Goal: Check status

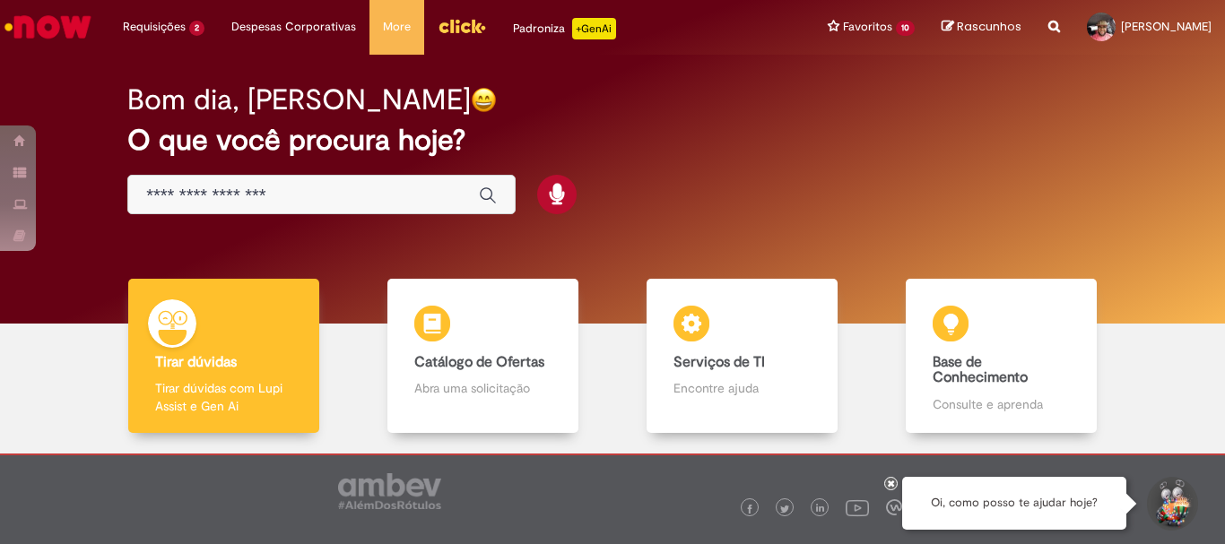
click at [892, 482] on icon at bounding box center [891, 483] width 7 height 9
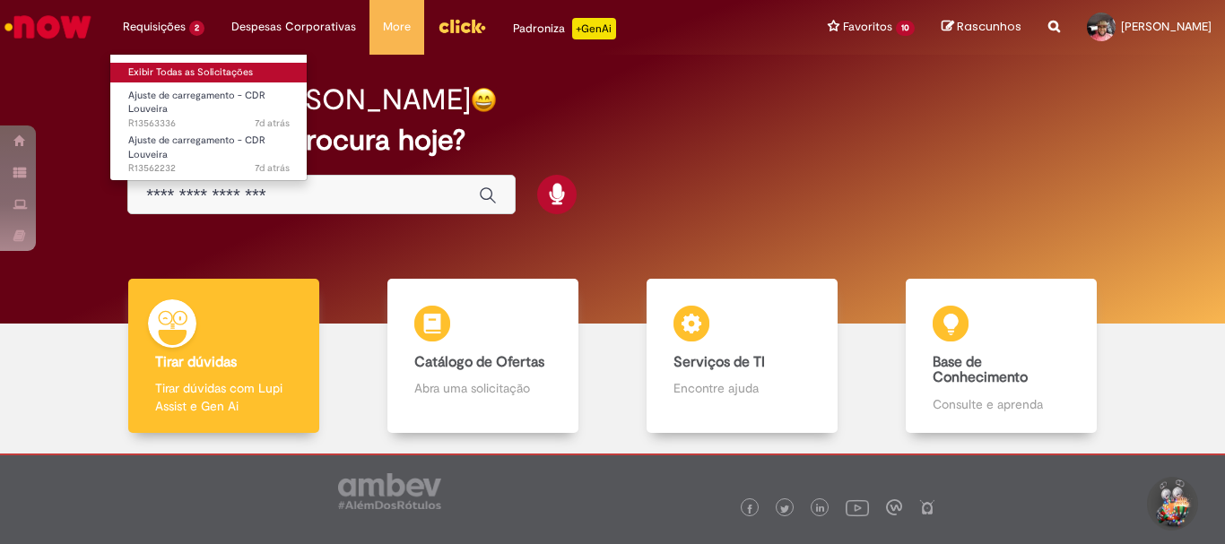
click at [175, 74] on link "Exibir Todas as Solicitações" at bounding box center [208, 73] width 197 height 20
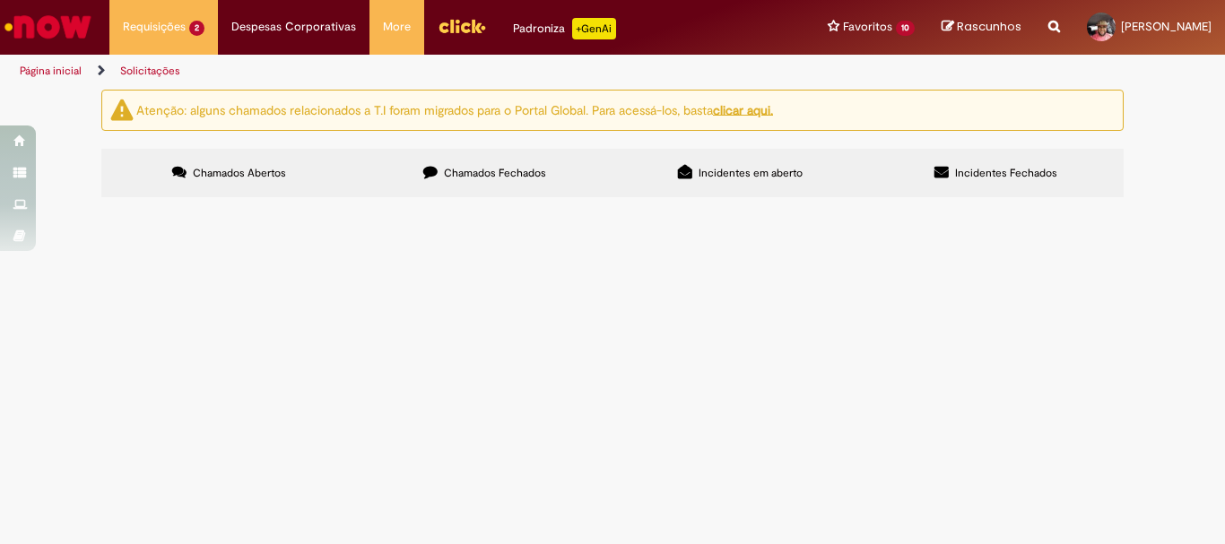
click at [0, 0] on span "Por favor verificar a falta de produtos da nota fiscal 420986 do dia [DATE]" at bounding box center [0, 0] width 0 height 0
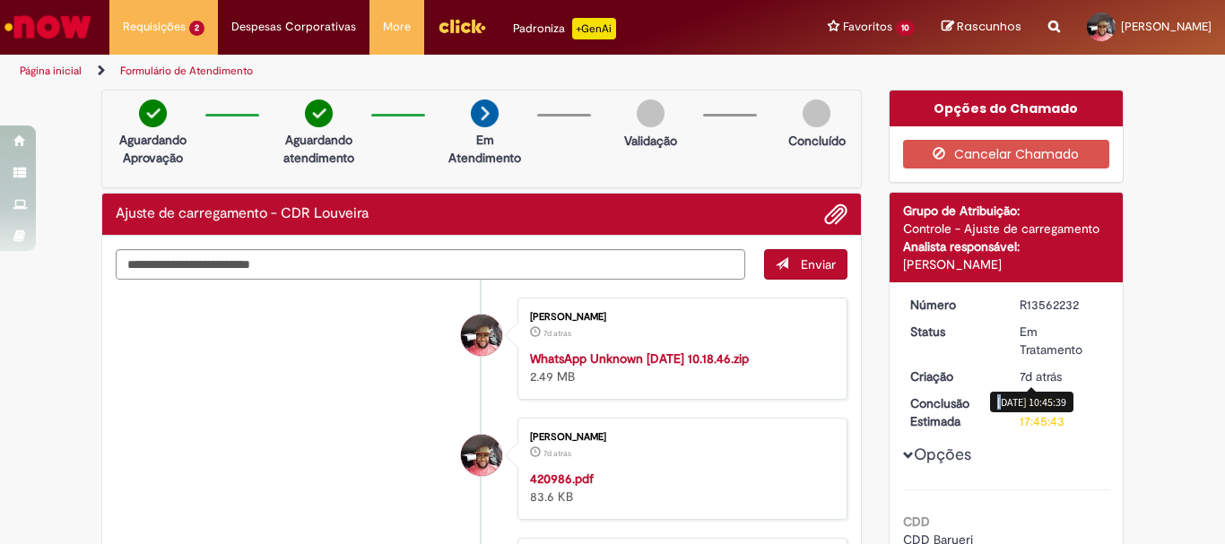
drag, startPoint x: 1065, startPoint y: 381, endPoint x: 1014, endPoint y: 396, distance: 52.2
click at [1020, 386] on div "7d atrás 7 dias atrás [DATE] 10:45:39" at bounding box center [1061, 377] width 83 height 18
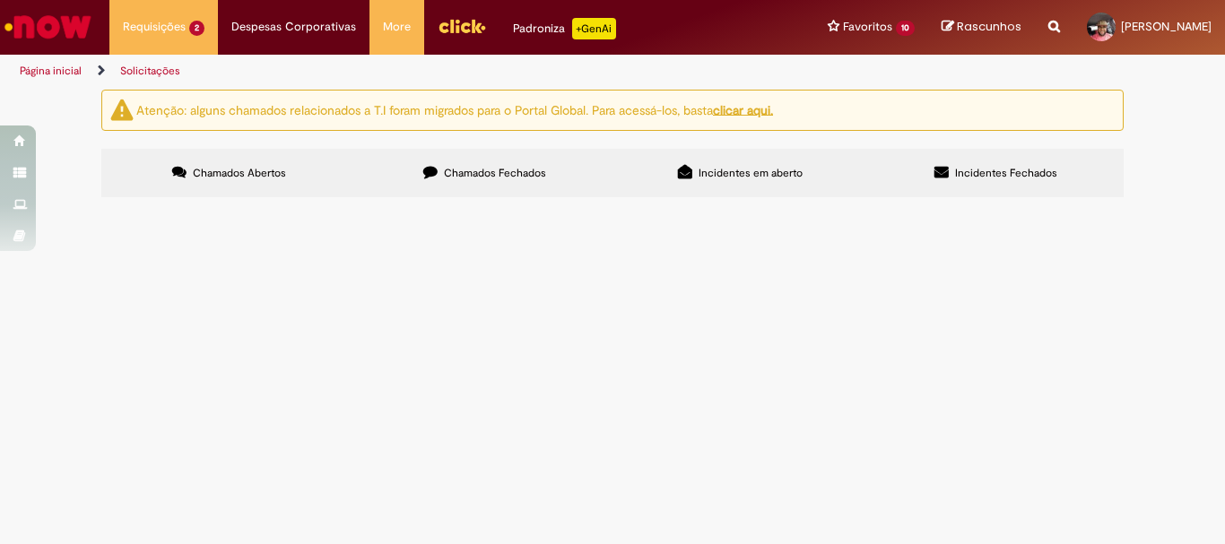
click at [0, 0] on td "Por favor verificar a falta de produtos da nota fiscal 420986 do dia [DATE]" at bounding box center [0, 0] width 0 height 0
click at [0, 0] on span "Por favor verificar a falta de produtos da nota fiscal 420986 do dia [DATE]" at bounding box center [0, 0] width 0 height 0
